Goal: Manage account settings

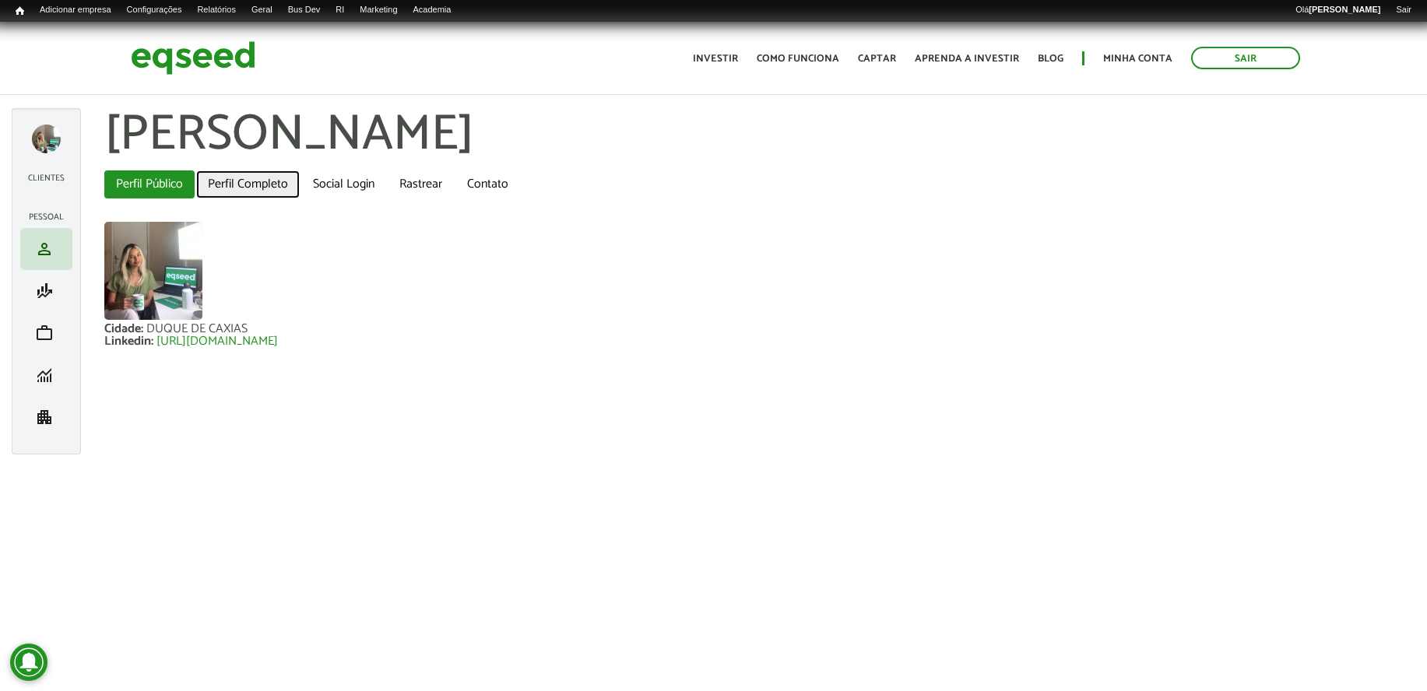
click at [286, 184] on link "Perfil Completo" at bounding box center [248, 184] width 104 height 28
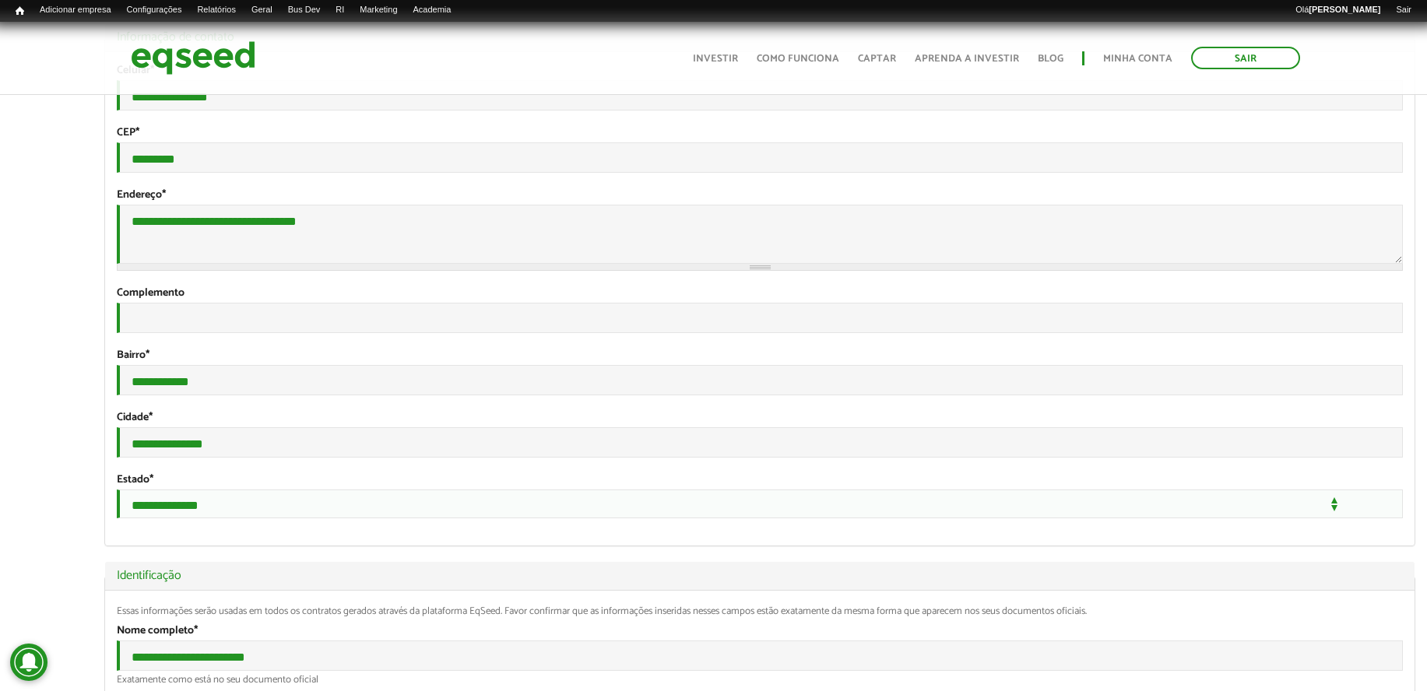
scroll to position [486, 0]
